Goal: Use online tool/utility: Utilize a website feature to perform a specific function

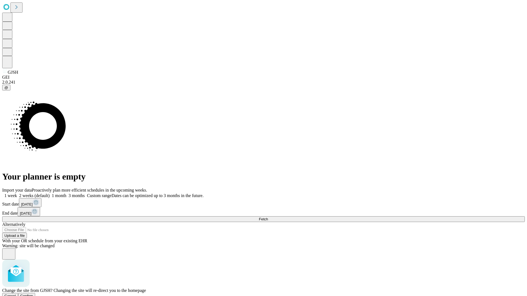
click at [33, 294] on span "Confirm" at bounding box center [26, 296] width 13 height 4
click at [17, 193] on label "1 week" at bounding box center [9, 195] width 15 height 5
click at [268, 217] on span "Fetch" at bounding box center [263, 219] width 9 height 4
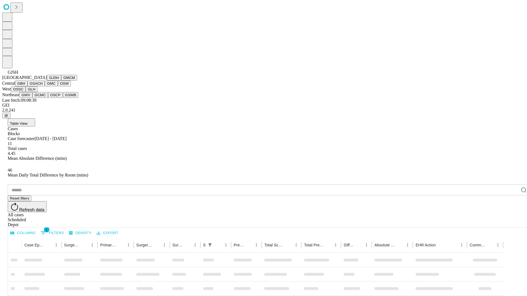
click at [61, 81] on button "GMCM" at bounding box center [69, 78] width 16 height 6
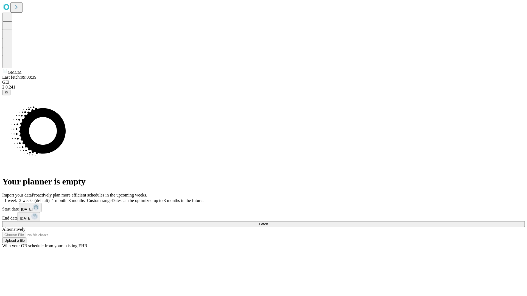
click at [17, 198] on label "1 week" at bounding box center [9, 200] width 15 height 5
click at [268, 222] on span "Fetch" at bounding box center [263, 224] width 9 height 4
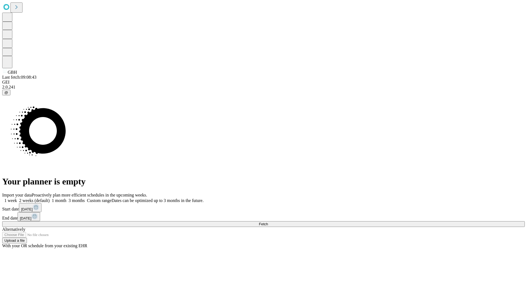
click at [17, 198] on label "1 week" at bounding box center [9, 200] width 15 height 5
click at [268, 222] on span "Fetch" at bounding box center [263, 224] width 9 height 4
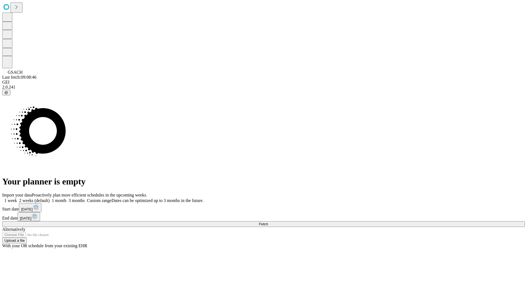
click at [17, 198] on label "1 week" at bounding box center [9, 200] width 15 height 5
click at [268, 222] on span "Fetch" at bounding box center [263, 224] width 9 height 4
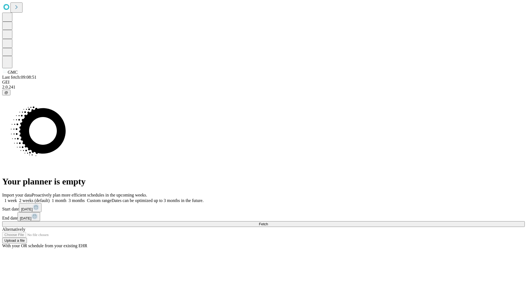
click at [17, 198] on label "1 week" at bounding box center [9, 200] width 15 height 5
click at [268, 222] on span "Fetch" at bounding box center [263, 224] width 9 height 4
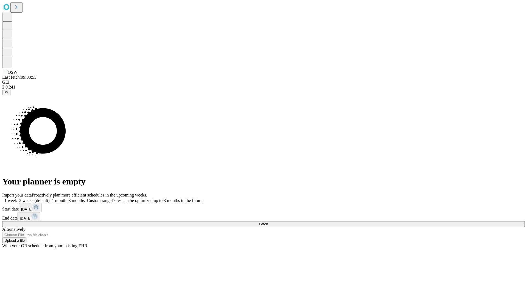
click at [17, 198] on label "1 week" at bounding box center [9, 200] width 15 height 5
click at [268, 222] on span "Fetch" at bounding box center [263, 224] width 9 height 4
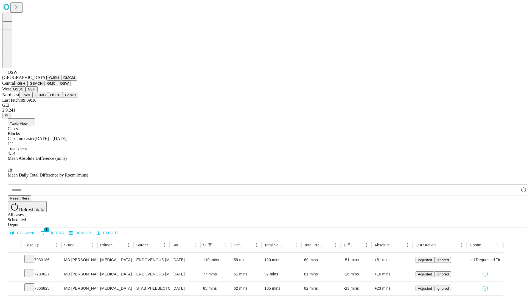
click at [26, 92] on button "OSSC" at bounding box center [18, 89] width 15 height 6
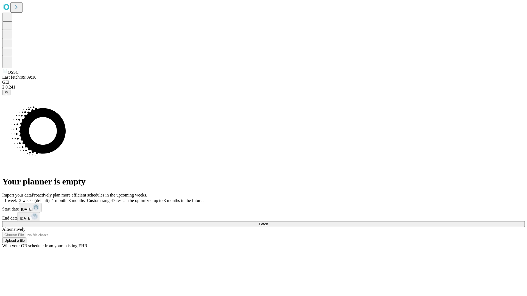
click at [17, 198] on label "1 week" at bounding box center [9, 200] width 15 height 5
click at [268, 222] on span "Fetch" at bounding box center [263, 224] width 9 height 4
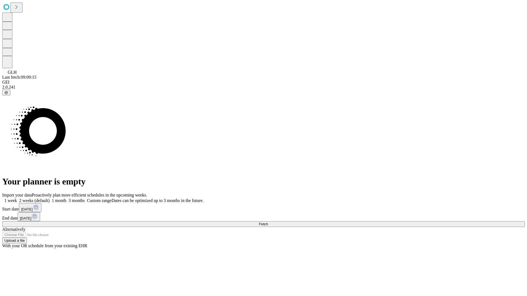
click at [17, 198] on label "1 week" at bounding box center [9, 200] width 15 height 5
click at [268, 222] on span "Fetch" at bounding box center [263, 224] width 9 height 4
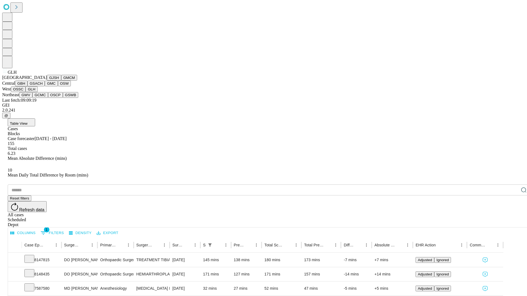
click at [32, 98] on button "GWV" at bounding box center [25, 95] width 13 height 6
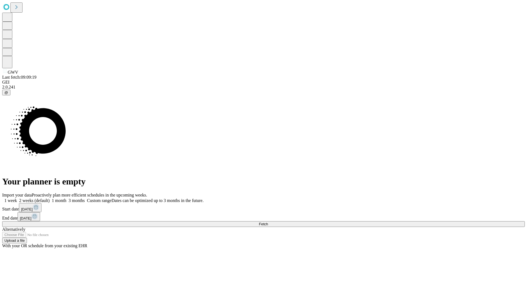
click at [17, 198] on label "1 week" at bounding box center [9, 200] width 15 height 5
click at [268, 222] on span "Fetch" at bounding box center [263, 224] width 9 height 4
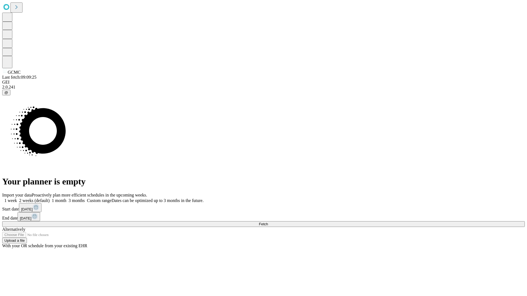
click at [17, 198] on label "1 week" at bounding box center [9, 200] width 15 height 5
click at [268, 222] on span "Fetch" at bounding box center [263, 224] width 9 height 4
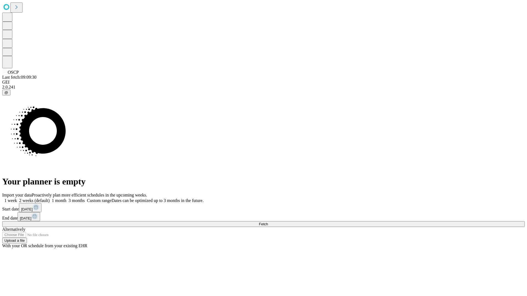
click at [17, 198] on label "1 week" at bounding box center [9, 200] width 15 height 5
click at [268, 222] on span "Fetch" at bounding box center [263, 224] width 9 height 4
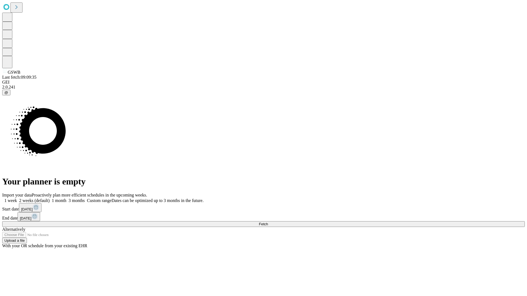
click at [268, 222] on span "Fetch" at bounding box center [263, 224] width 9 height 4
